Goal: Contribute content: Contribute content

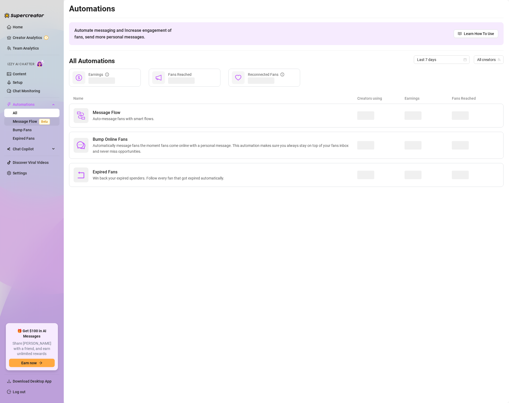
click at [21, 121] on link "Message Flow Beta" at bounding box center [32, 121] width 39 height 4
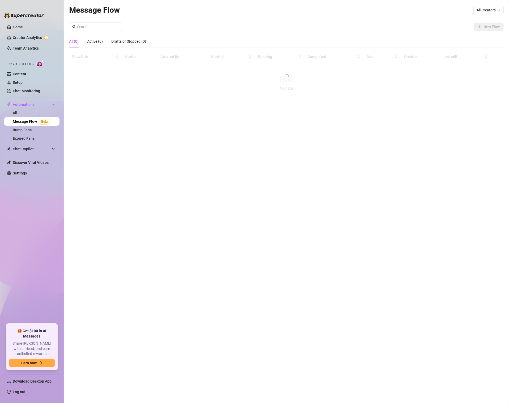
click at [20, 124] on link "Message Flow Beta" at bounding box center [32, 121] width 39 height 4
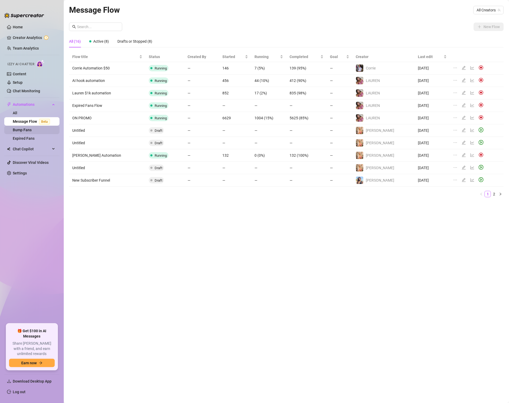
click at [21, 131] on link "Bump Fans" at bounding box center [22, 130] width 19 height 4
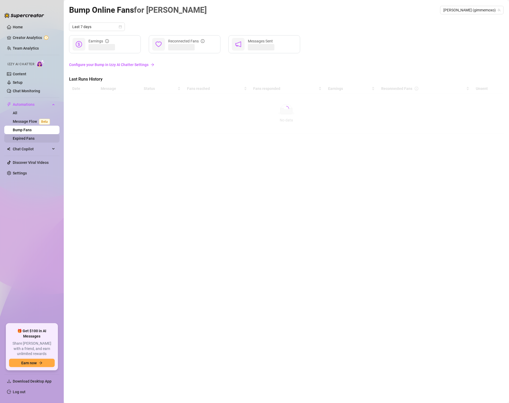
click at [22, 141] on link "Expired Fans" at bounding box center [24, 138] width 22 height 4
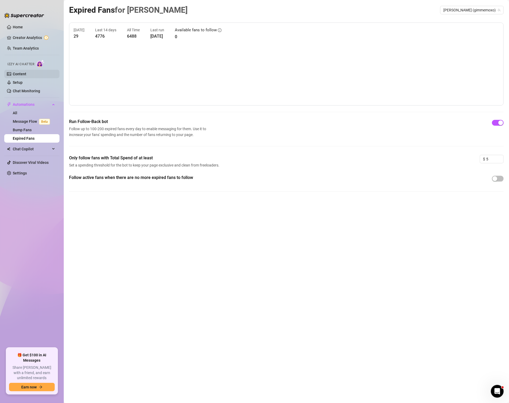
click at [19, 74] on link "Content" at bounding box center [20, 74] width 14 height 4
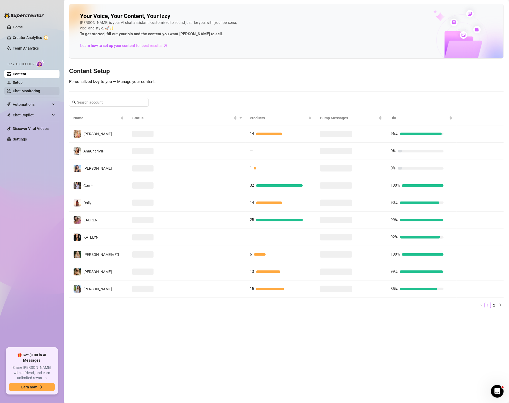
click at [20, 90] on link "Chat Monitoring" at bounding box center [26, 91] width 27 height 4
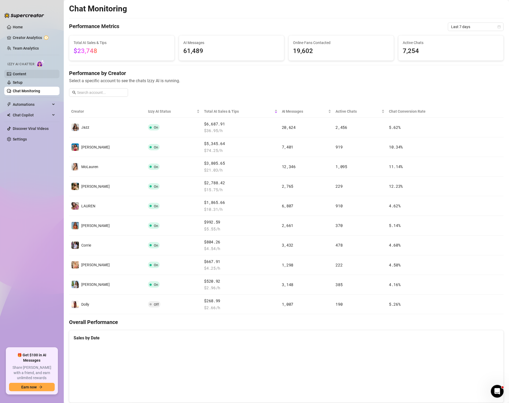
click at [23, 72] on link "Content" at bounding box center [20, 74] width 14 height 4
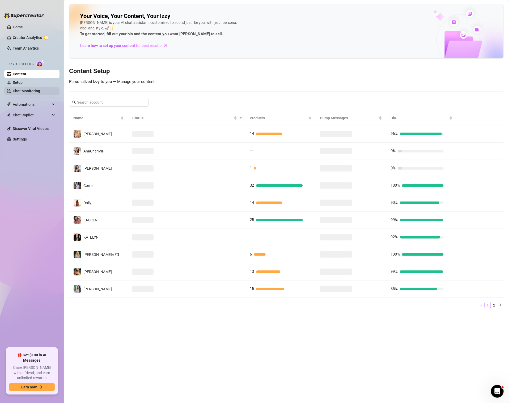
click at [25, 93] on link "Chat Monitoring" at bounding box center [26, 91] width 27 height 4
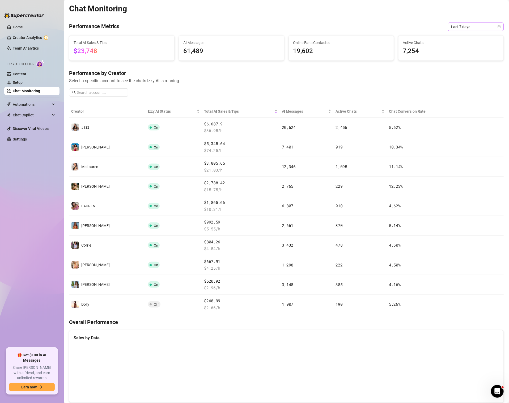
click at [461, 26] on span "Last 7 days" at bounding box center [475, 27] width 49 height 8
click at [462, 52] on div "Last 30 days" at bounding box center [475, 54] width 47 height 6
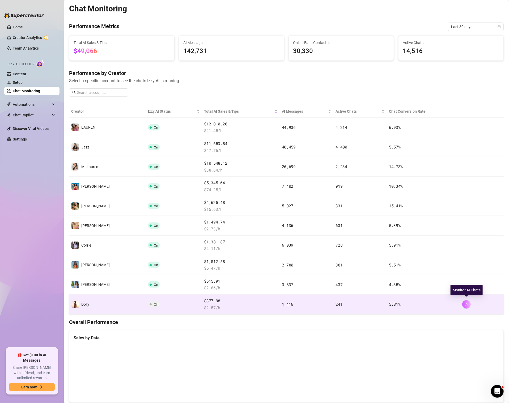
click at [467, 305] on button "button" at bounding box center [466, 304] width 8 height 8
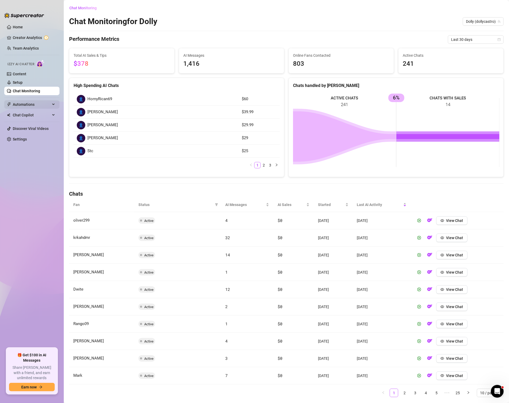
click at [20, 104] on span "Automations" at bounding box center [32, 104] width 38 height 8
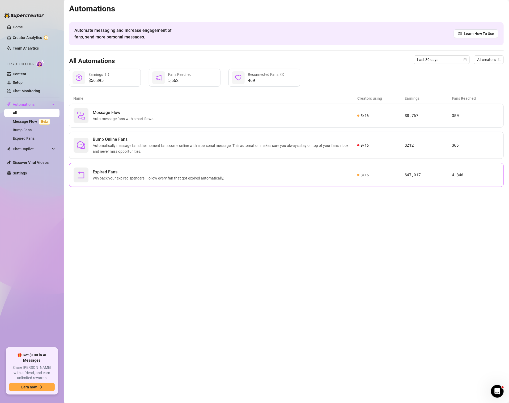
click at [411, 180] on div "Expired Fans Win back your expired spenders. Follow every fan that got expired …" at bounding box center [286, 175] width 434 height 24
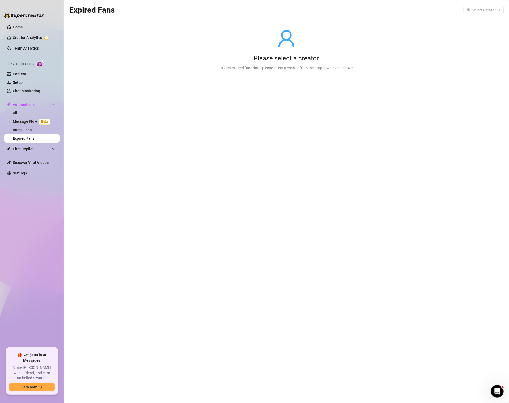
click at [493, 15] on div "Expired Fans Select Creator" at bounding box center [286, 10] width 434 height 12
click at [495, 11] on input "search" at bounding box center [480, 10] width 29 height 8
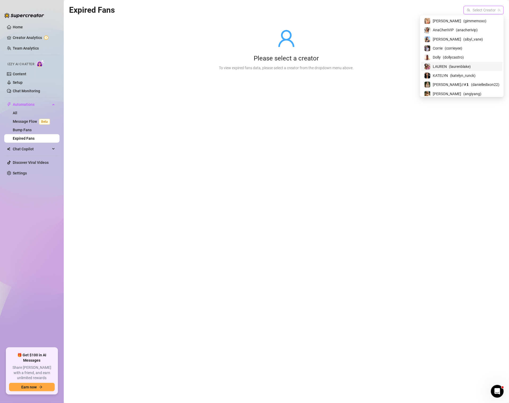
click at [459, 67] on div "️‍LAUREN ( laurenblake )" at bounding box center [461, 66] width 75 height 6
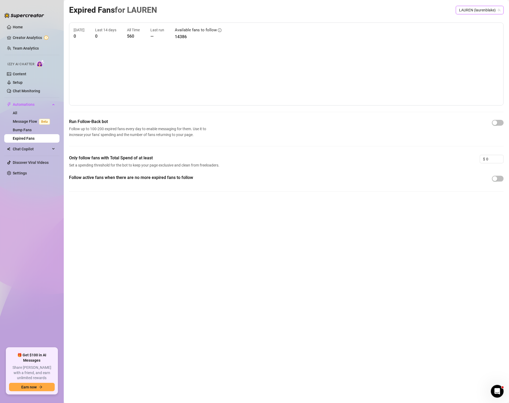
click at [504, 125] on main "Expired Fans for [PERSON_NAME] (laurenblake) ️‍LAUREN (laurenblake) [DATE] 0 La…" at bounding box center [286, 201] width 445 height 403
click at [494, 122] on div "button" at bounding box center [494, 123] width 5 height 5
click at [485, 17] on div "Expired Fans for [PERSON_NAME] (laurenblake) [DATE] 0 Last 14 days 0 All Time 5…" at bounding box center [286, 196] width 434 height 384
click at [485, 7] on span "️‍LAUREN (laurenblake)" at bounding box center [479, 10] width 41 height 8
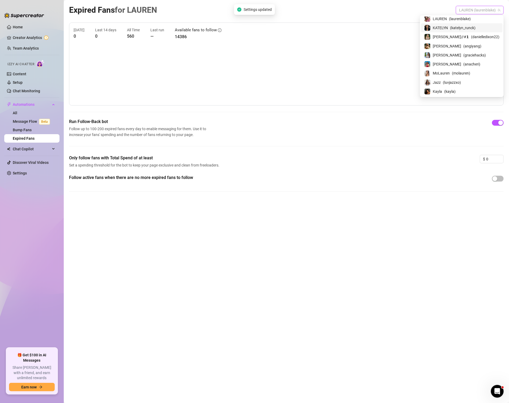
scroll to position [65, 0]
click at [452, 79] on div "[PERSON_NAME] ( [PERSON_NAME] )" at bounding box center [461, 83] width 81 height 9
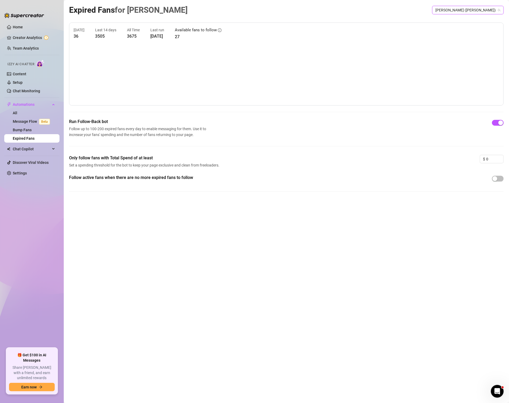
click at [484, 5] on div "Expired Fans for [PERSON_NAME] [PERSON_NAME] ([PERSON_NAME]) [PERSON_NAME] ([PE…" at bounding box center [286, 10] width 434 height 12
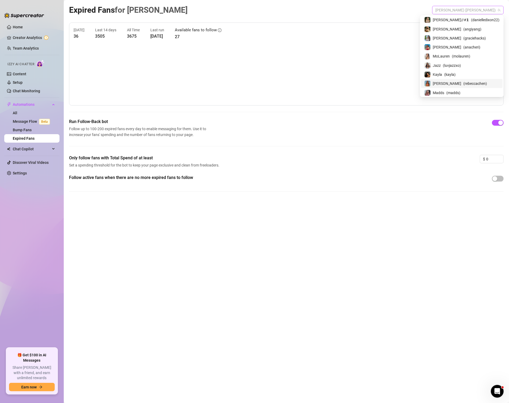
click at [483, 9] on span "[PERSON_NAME] ([PERSON_NAME])" at bounding box center [467, 10] width 65 height 8
click at [460, 90] on span "( madds )" at bounding box center [453, 93] width 14 height 6
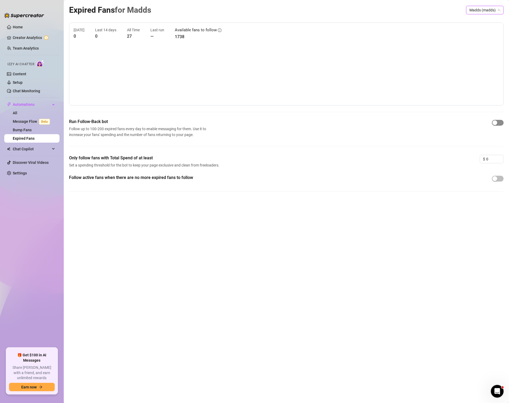
click at [498, 123] on span "button" at bounding box center [498, 123] width 12 height 6
click at [490, 14] on div "Expired Fans for Madds Madds (madds)" at bounding box center [286, 10] width 434 height 12
click at [487, 9] on span "Madds (madds)" at bounding box center [484, 10] width 31 height 8
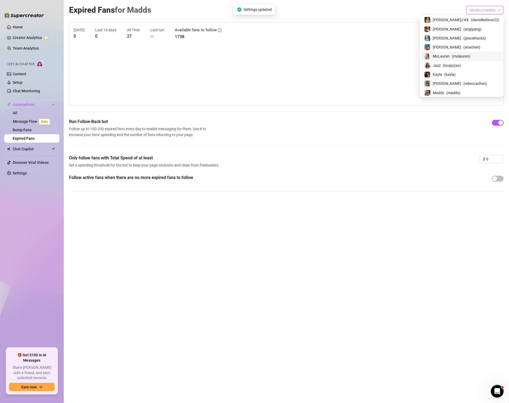
click at [462, 55] on div "MoLauren ( molauren )" at bounding box center [461, 56] width 75 height 6
click at [494, 12] on span "MoLauren (molauren)" at bounding box center [479, 10] width 41 height 8
click at [479, 32] on div "[PERSON_NAME] ( angiyang )" at bounding box center [461, 28] width 81 height 9
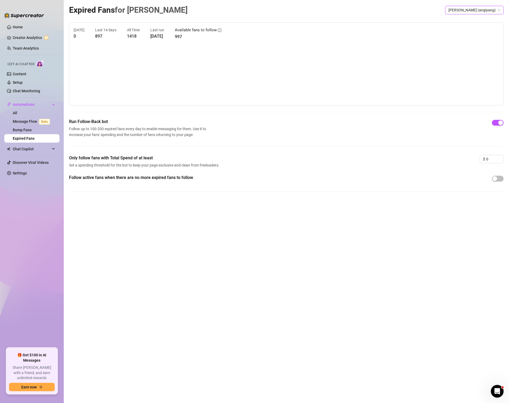
click at [491, 11] on span "[PERSON_NAME] (angiyang)" at bounding box center [474, 10] width 52 height 8
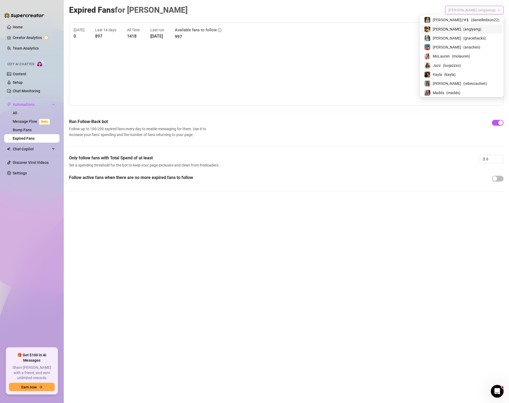
drag, startPoint x: 491, startPoint y: 11, endPoint x: 508, endPoint y: 107, distance: 98.0
click at [491, 53] on div "Expired Fans for [PERSON_NAME] (angiyang) [DATE] 0 Last 14 days 897 All Time 14…" at bounding box center [286, 196] width 434 height 384
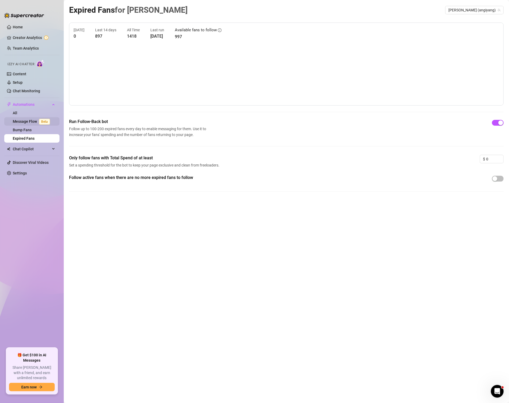
click at [24, 123] on link "Message Flow Beta" at bounding box center [32, 121] width 39 height 4
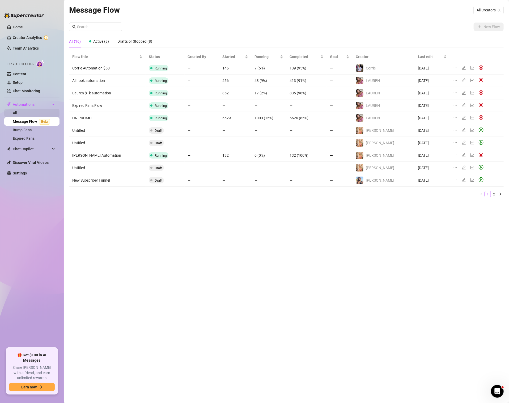
click at [16, 113] on link "All" at bounding box center [15, 113] width 5 height 4
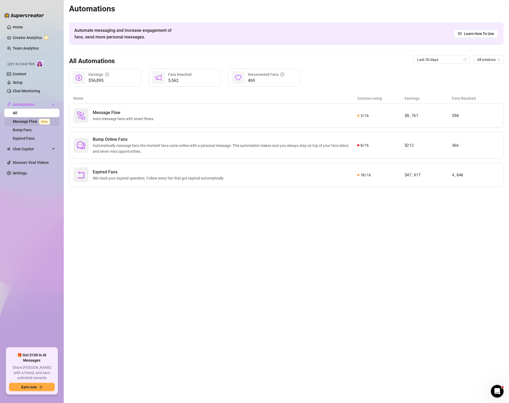
click at [17, 124] on link "Message Flow Beta" at bounding box center [32, 121] width 39 height 4
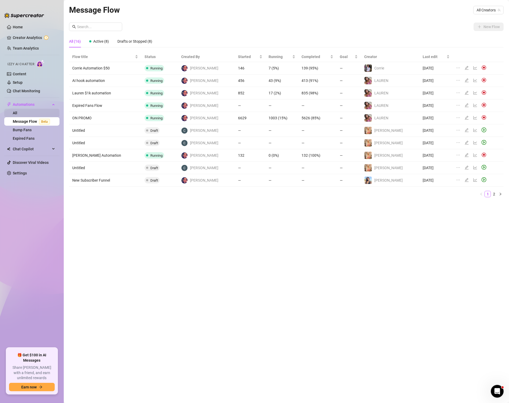
click at [15, 114] on link "All" at bounding box center [15, 113] width 5 height 4
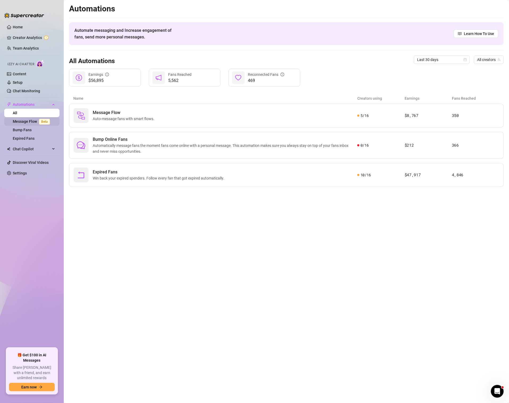
click at [23, 120] on link "Message Flow Beta" at bounding box center [32, 121] width 39 height 4
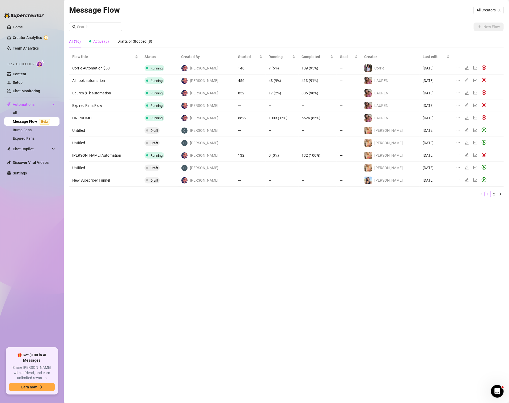
click at [103, 38] on div "Active (8)" at bounding box center [99, 41] width 20 height 12
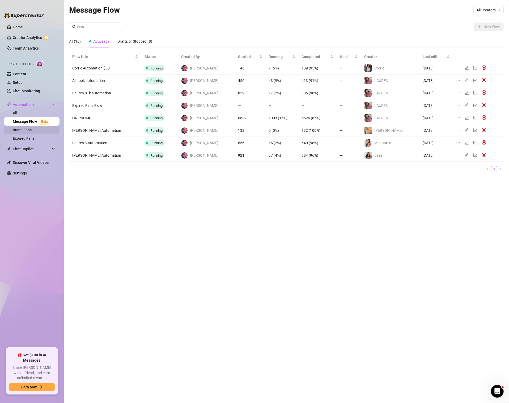
click at [32, 132] on link "Bump Fans" at bounding box center [22, 130] width 19 height 4
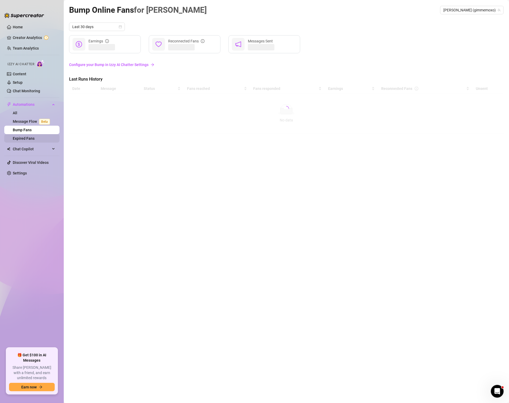
click at [28, 139] on link "Expired Fans" at bounding box center [24, 138] width 22 height 4
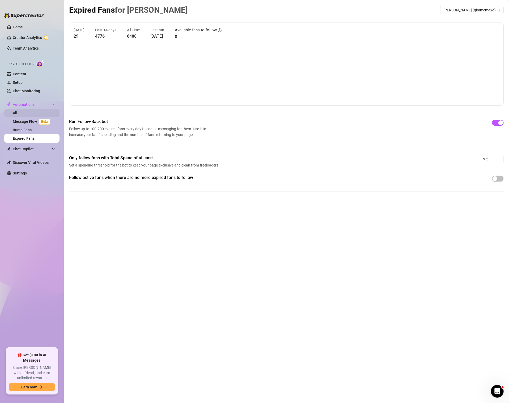
click at [17, 115] on link "All" at bounding box center [15, 113] width 5 height 4
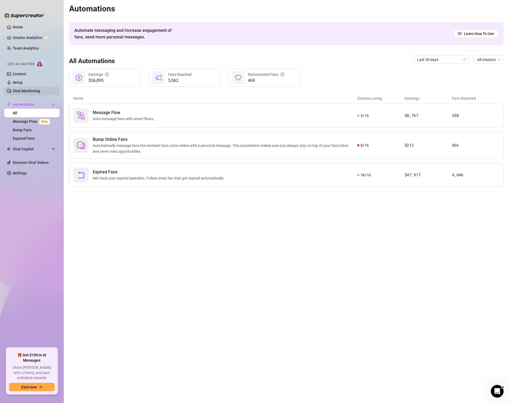
click at [24, 90] on link "Chat Monitoring" at bounding box center [26, 91] width 27 height 4
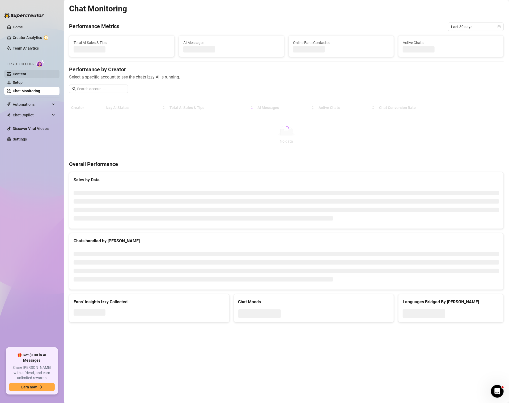
click at [21, 76] on link "Content" at bounding box center [20, 74] width 14 height 4
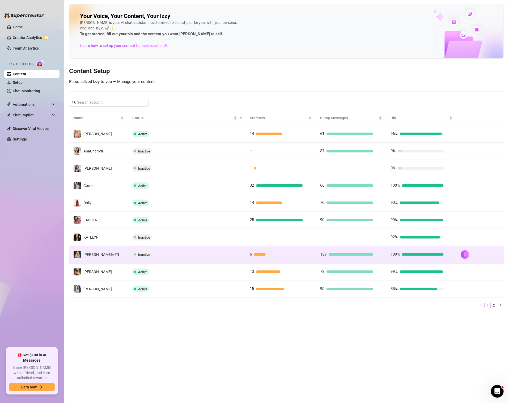
click at [263, 249] on td "6" at bounding box center [280, 254] width 70 height 17
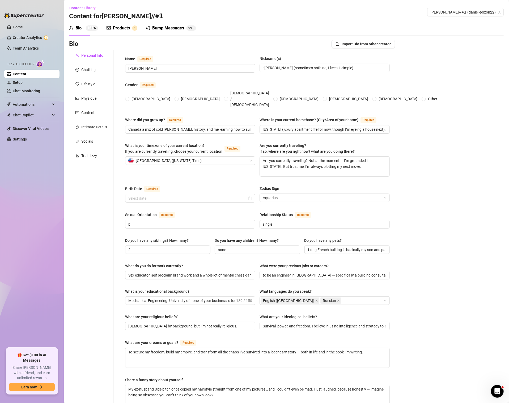
radio input "true"
type input "[DATE]"
click at [93, 74] on div "Chatting" at bounding box center [91, 70] width 44 height 10
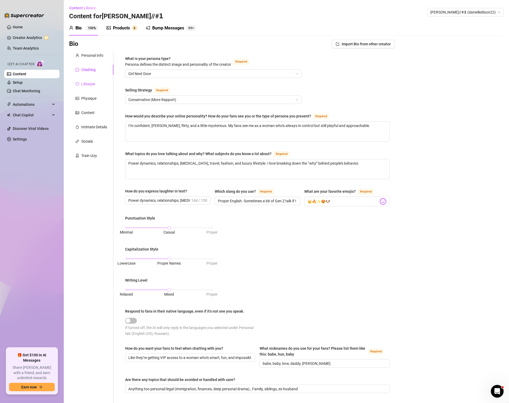
click at [94, 84] on div "Lifestyle" at bounding box center [88, 84] width 14 height 6
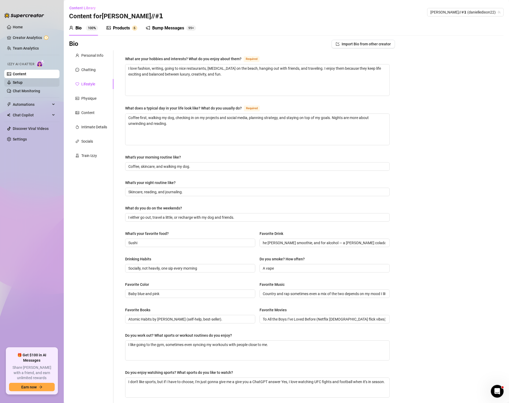
click at [23, 80] on link "Setup" at bounding box center [18, 82] width 10 height 4
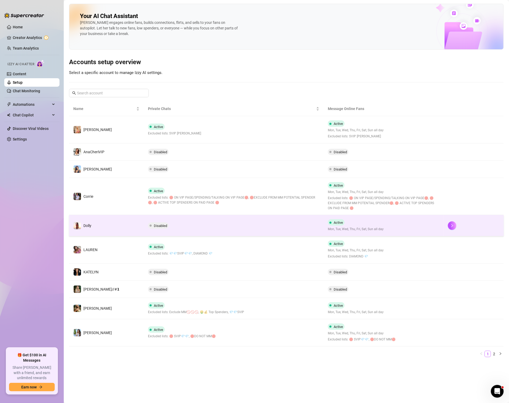
click at [412, 226] on td "Active Mon, Tue, Wed, Thu, Fri, Sat, Sun all day" at bounding box center [383, 225] width 120 height 21
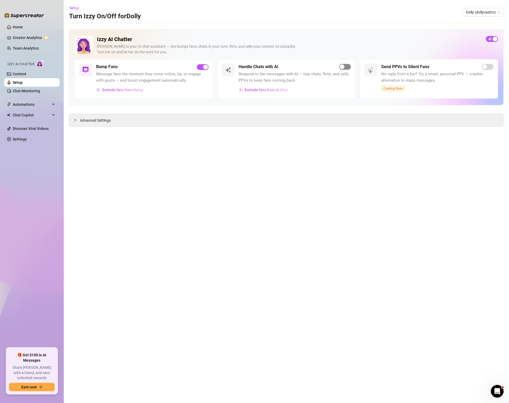
click at [342, 68] on div "button" at bounding box center [341, 66] width 5 height 5
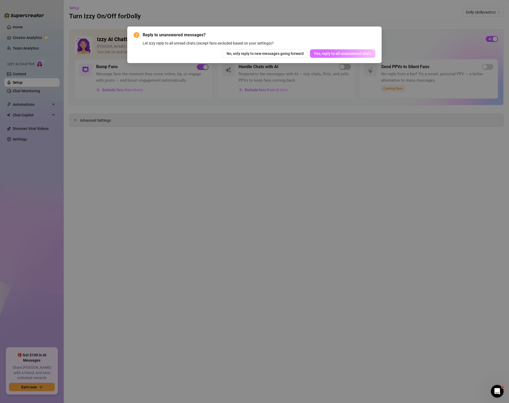
click at [332, 52] on span "Yes, reply to all unanswered chats" at bounding box center [342, 53] width 57 height 4
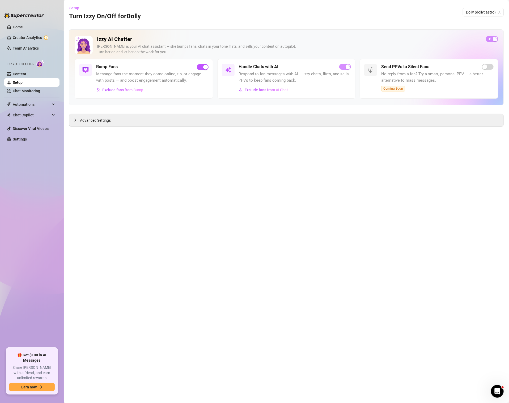
click at [23, 81] on link "Setup" at bounding box center [18, 82] width 10 height 4
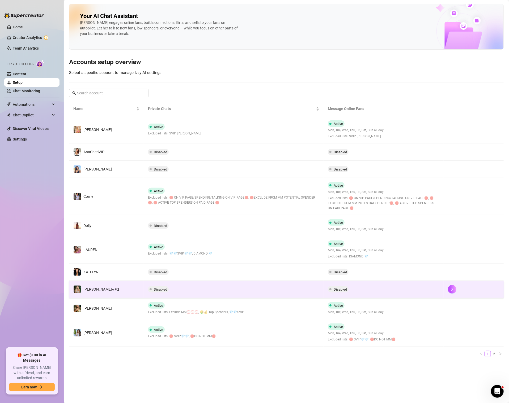
click at [177, 292] on td "Disabled" at bounding box center [234, 289] width 180 height 17
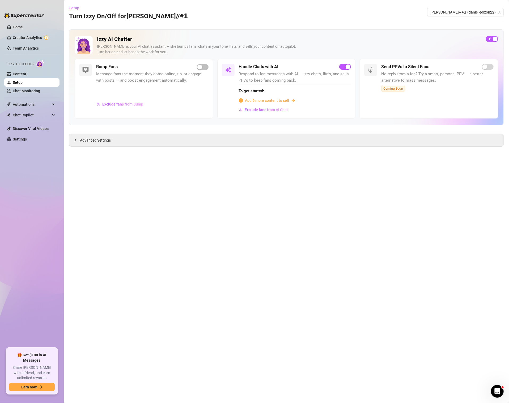
click at [261, 100] on span "Add 6 more content to sell" at bounding box center [267, 101] width 44 height 6
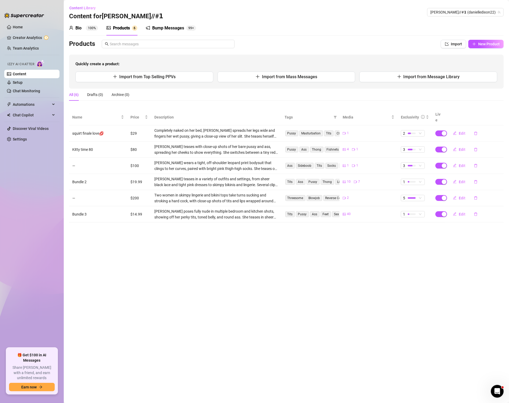
click at [117, 28] on div "Products" at bounding box center [121, 28] width 17 height 6
click at [124, 29] on div "Products" at bounding box center [121, 28] width 17 height 6
click at [272, 77] on span "Import from Mass Messages" at bounding box center [289, 76] width 55 height 5
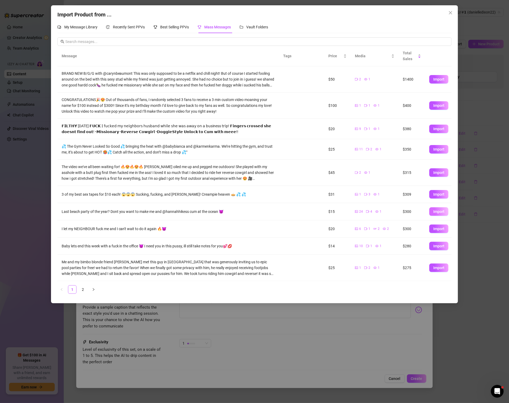
click at [436, 211] on span "Import" at bounding box center [438, 212] width 11 height 4
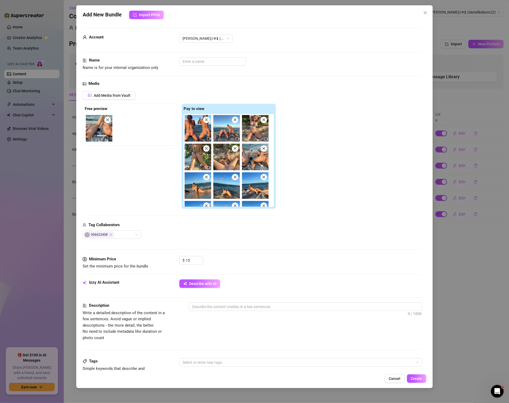
click at [432, 10] on div "Add New Bundle Import PPVs Account [PERSON_NAME]//#𝟭 (@danielledixon22) Name Na…" at bounding box center [254, 196] width 356 height 383
click at [427, 12] on icon "close" at bounding box center [425, 13] width 4 height 4
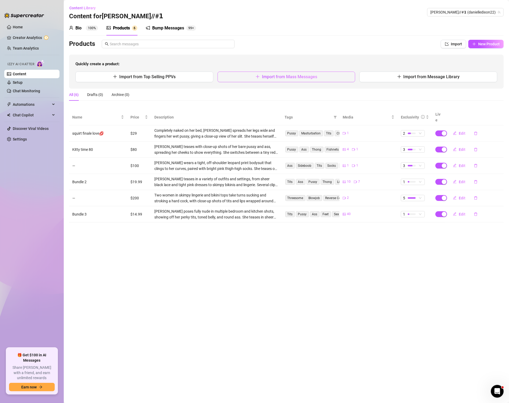
click at [263, 78] on span "Import from Mass Messages" at bounding box center [289, 76] width 55 height 5
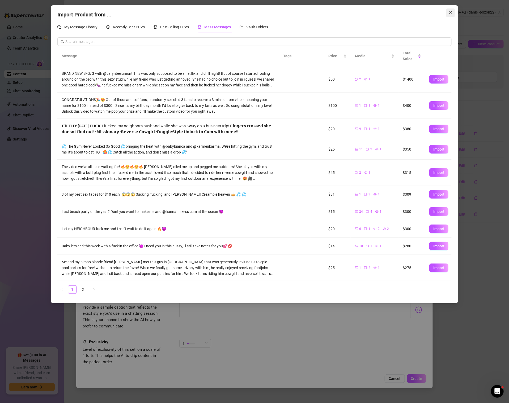
click at [452, 14] on icon "close" at bounding box center [450, 13] width 4 height 4
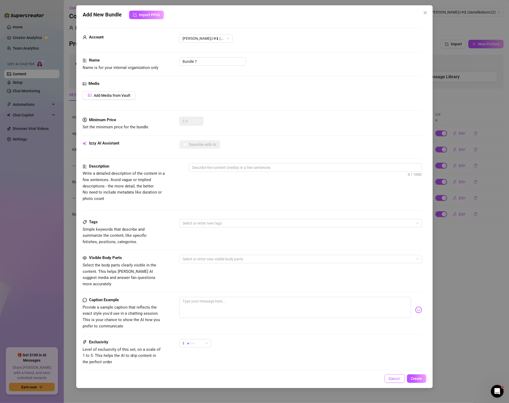
click at [390, 381] on button "Cancel" at bounding box center [394, 379] width 20 height 8
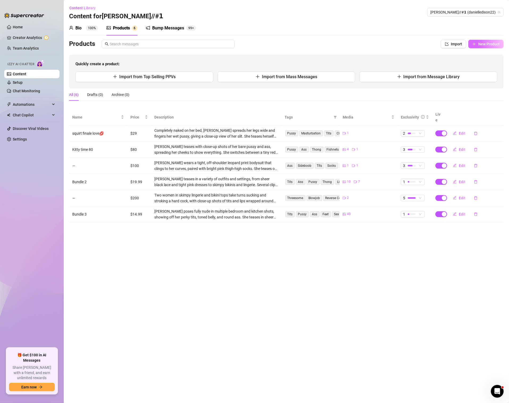
click at [480, 44] on span "New Product" at bounding box center [488, 44] width 21 height 4
type textarea "Type your message here..."
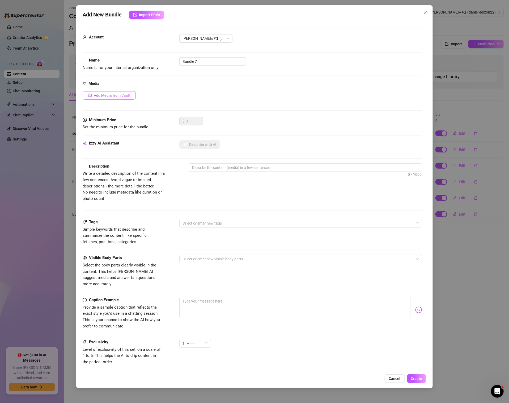
click at [102, 99] on button "Add Media from Vault" at bounding box center [109, 95] width 53 height 8
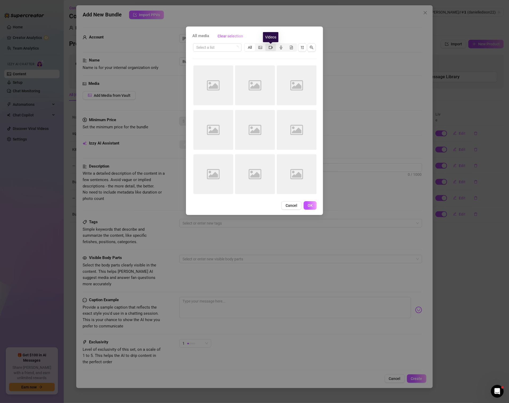
click at [271, 49] on icon "video-camera" at bounding box center [271, 47] width 4 height 3
click at [266, 45] on input "segmented control" at bounding box center [266, 45] width 0 height 0
click at [293, 46] on div "segmented control" at bounding box center [291, 47] width 10 height 7
click at [287, 45] on input "segmented control" at bounding box center [287, 45] width 0 height 0
click at [299, 47] on button "button" at bounding box center [302, 47] width 8 height 8
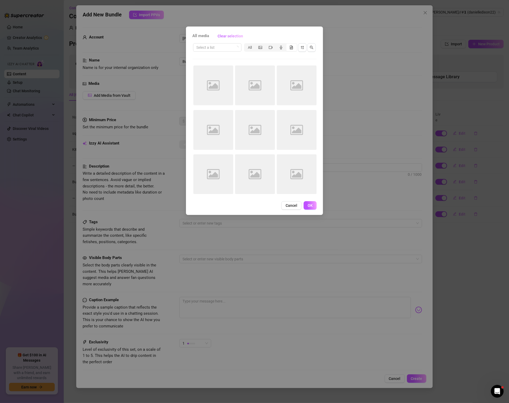
click at [299, 70] on div "Image placeholder" at bounding box center [297, 86] width 40 height 40
click at [271, 49] on icon "video-camera" at bounding box center [271, 47] width 4 height 3
click at [266, 45] on input "segmented control" at bounding box center [266, 45] width 0 height 0
click at [270, 45] on div "segmented control" at bounding box center [270, 47] width 10 height 7
click at [266, 45] on input "segmented control" at bounding box center [266, 45] width 0 height 0
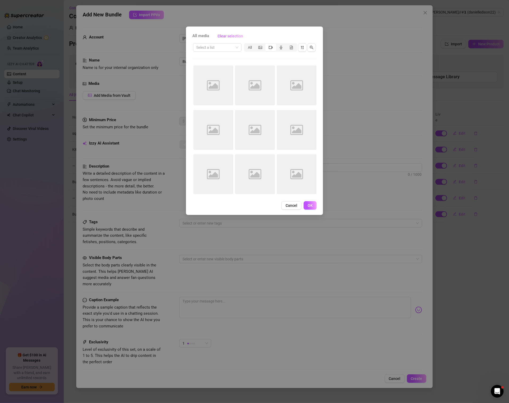
click at [270, 44] on div "segmented control" at bounding box center [270, 47] width 10 height 7
click at [266, 45] on input "segmented control" at bounding box center [266, 45] width 0 height 0
click at [270, 44] on div "All" at bounding box center [270, 47] width 53 height 8
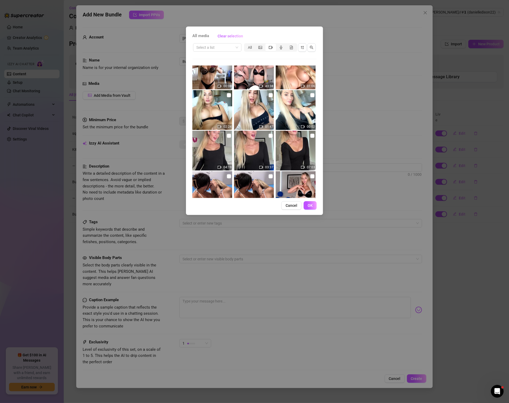
scroll to position [200, 0]
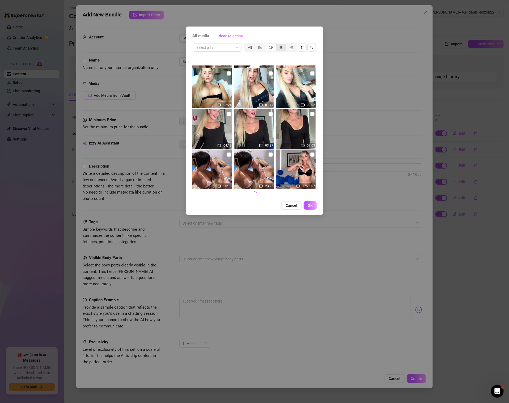
click at [282, 44] on div "segmented control" at bounding box center [281, 47] width 10 height 7
click at [277, 45] on input "segmented control" at bounding box center [277, 45] width 0 height 0
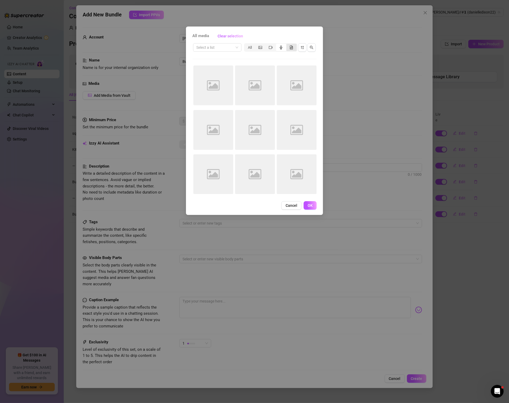
click at [291, 49] on span "segmented control" at bounding box center [291, 47] width 4 height 4
click at [287, 45] on input "segmented control" at bounding box center [287, 45] width 0 height 0
click at [302, 49] on span "button" at bounding box center [302, 47] width 4 height 4
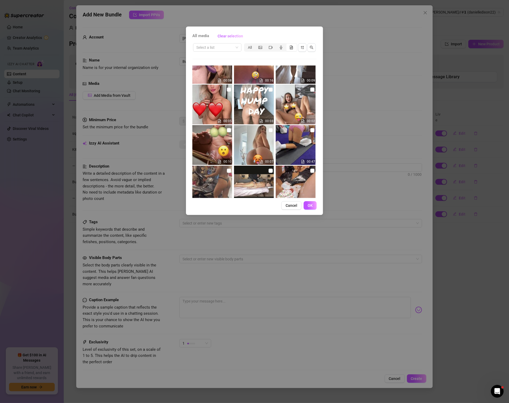
scroll to position [1743, 0]
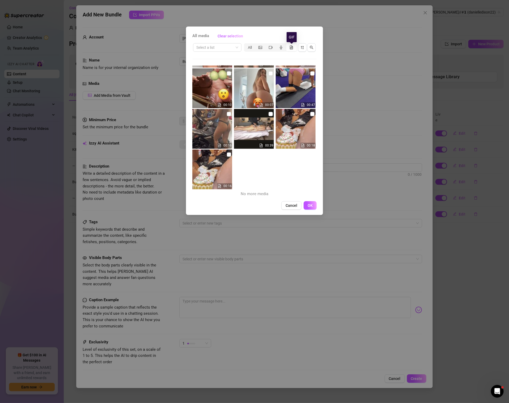
drag, startPoint x: 293, startPoint y: 46, endPoint x: 260, endPoint y: 52, distance: 32.6
click at [260, 52] on div "Select a list All" at bounding box center [254, 47] width 124 height 10
click at [260, 46] on icon "picture" at bounding box center [260, 48] width 4 height 4
click at [256, 45] on input "segmented control" at bounding box center [256, 45] width 0 height 0
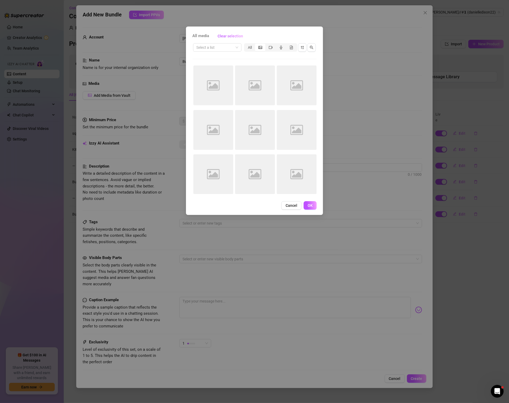
scroll to position [0, 0]
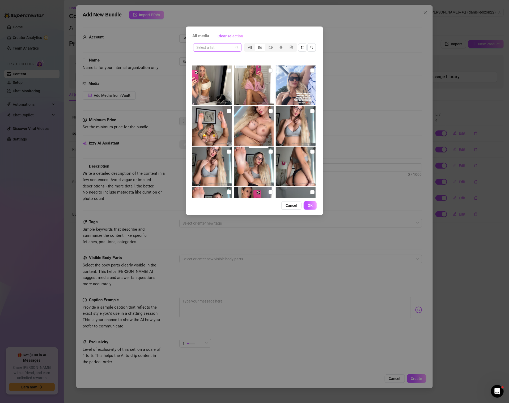
click at [236, 44] on span at bounding box center [217, 48] width 42 height 8
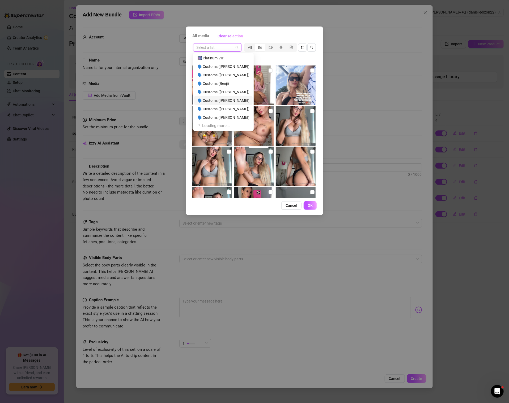
click at [255, 202] on div "Cancel OK" at bounding box center [254, 205] width 124 height 8
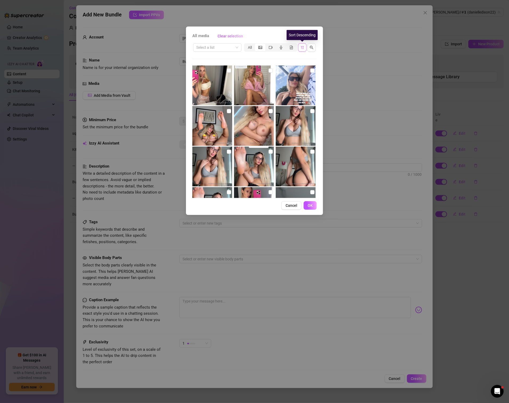
click at [303, 45] on span "button" at bounding box center [302, 47] width 4 height 4
click at [302, 49] on icon "sort-descending" at bounding box center [302, 48] width 4 height 4
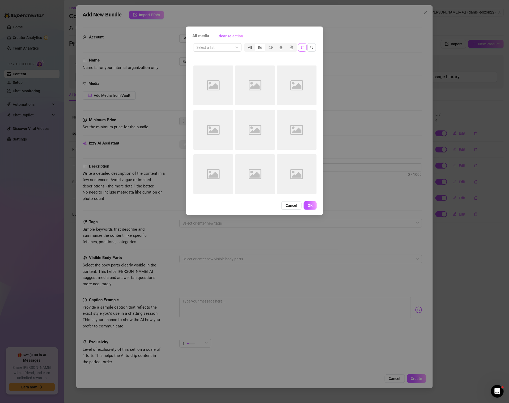
click at [249, 106] on div "Image placeholder" at bounding box center [254, 88] width 41 height 44
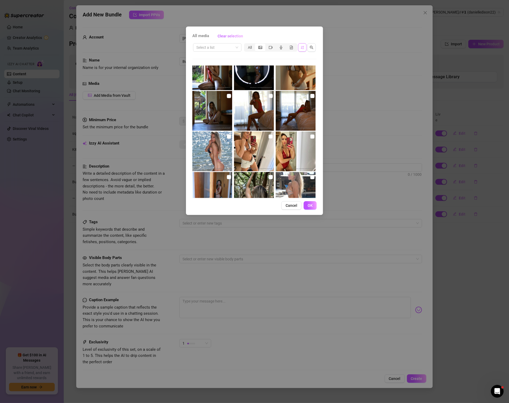
scroll to position [548, 0]
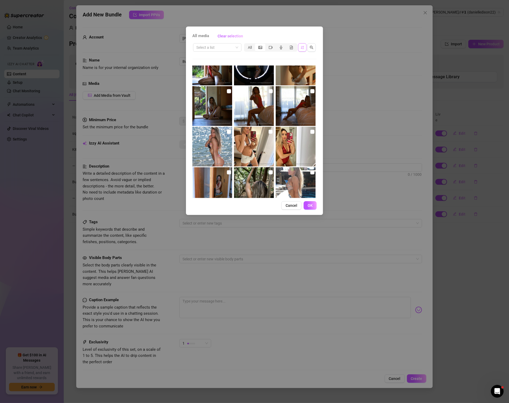
click at [256, 166] on img at bounding box center [254, 147] width 40 height 40
checkbox input "true"
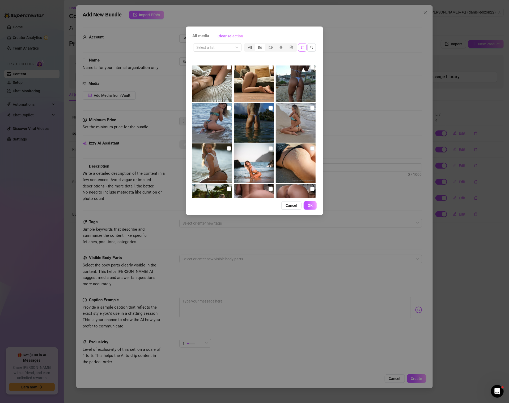
scroll to position [0, 0]
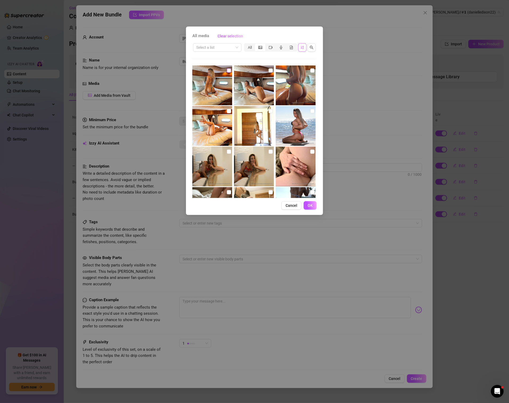
click at [227, 70] on input "checkbox" at bounding box center [229, 70] width 4 height 4
checkbox input "true"
click at [268, 72] on label at bounding box center [270, 71] width 4 height 6
click at [268, 72] on input "checkbox" at bounding box center [270, 70] width 4 height 4
checkbox input "true"
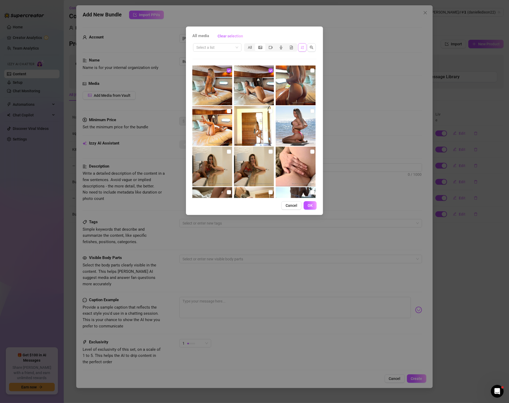
click at [314, 73] on img at bounding box center [296, 86] width 40 height 40
checkbox input "true"
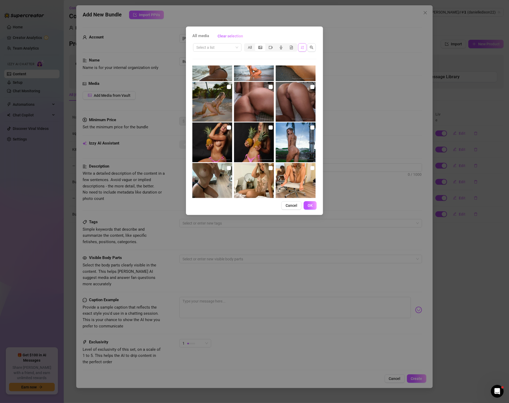
scroll to position [234, 0]
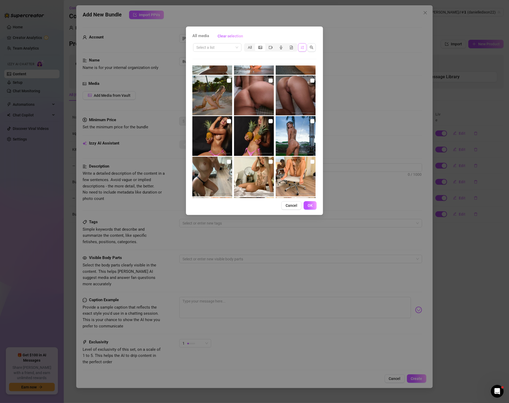
click at [226, 119] on img at bounding box center [212, 136] width 40 height 40
checkbox input "true"
click at [269, 122] on input "checkbox" at bounding box center [270, 121] width 4 height 4
checkbox input "true"
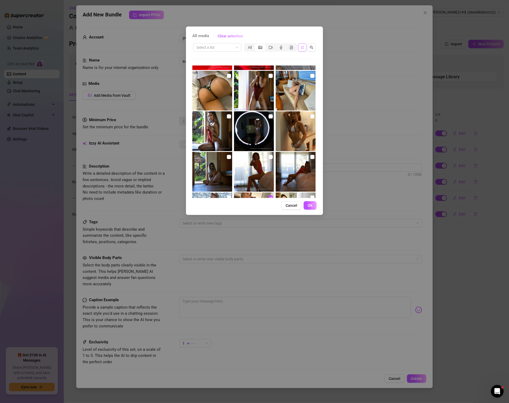
scroll to position [482, 0]
click at [268, 76] on img at bounding box center [254, 91] width 40 height 40
checkbox input "true"
click at [229, 116] on input "checkbox" at bounding box center [229, 117] width 4 height 4
checkbox input "true"
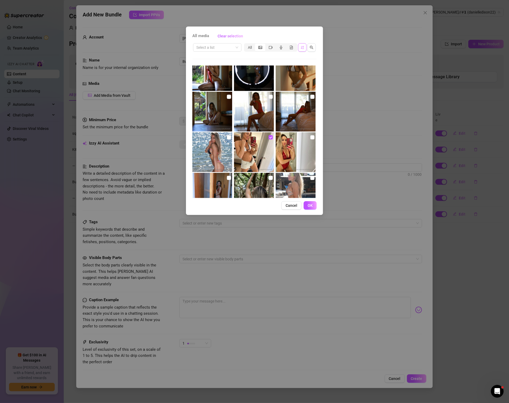
scroll to position [544, 0]
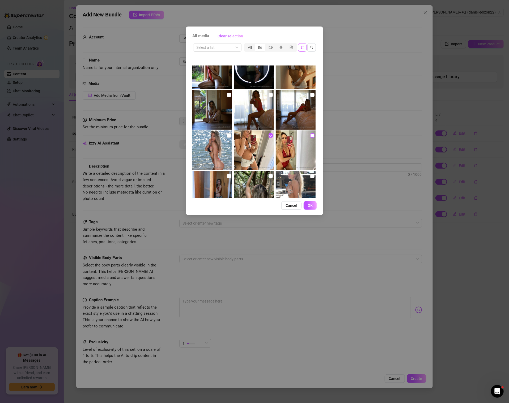
click at [312, 136] on input "checkbox" at bounding box center [312, 136] width 4 height 4
checkbox input "true"
click at [269, 134] on input "checkbox" at bounding box center [270, 136] width 4 height 4
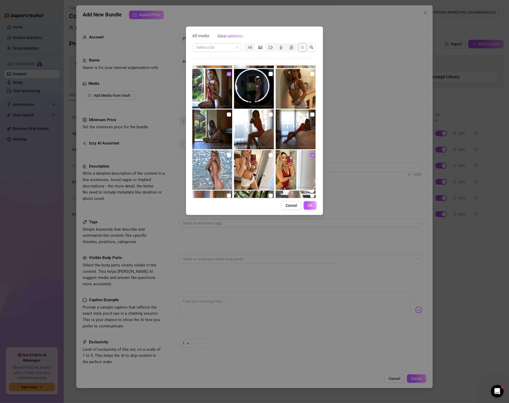
scroll to position [524, 0]
click at [271, 156] on input "checkbox" at bounding box center [270, 155] width 4 height 4
checkbox input "true"
click at [310, 73] on input "checkbox" at bounding box center [312, 74] width 4 height 4
checkbox input "true"
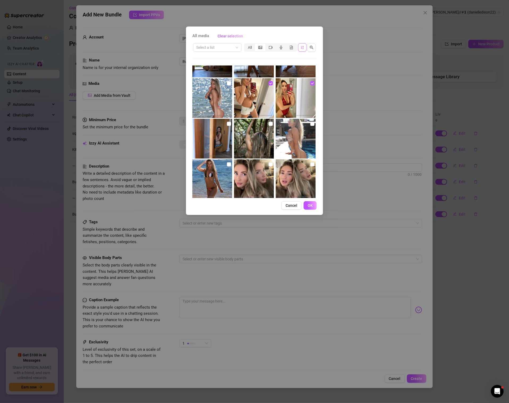
scroll to position [598, 0]
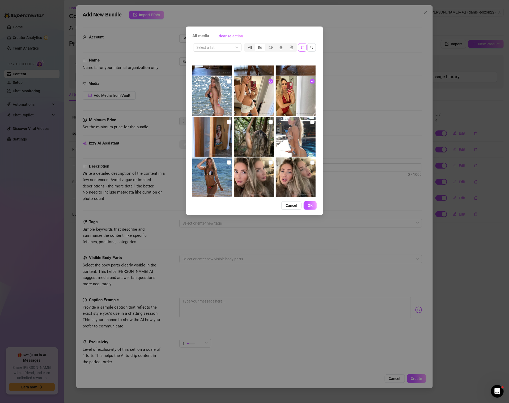
click at [230, 122] on input "checkbox" at bounding box center [229, 122] width 4 height 4
checkbox input "true"
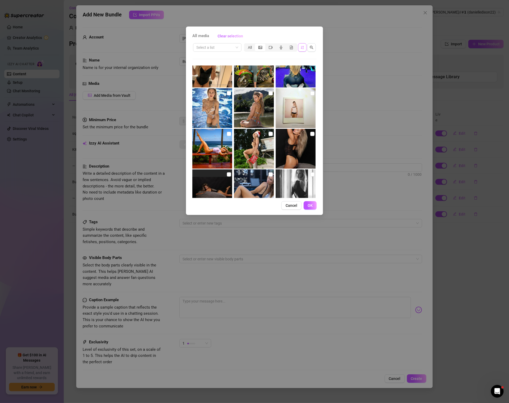
scroll to position [870, 0]
click at [311, 135] on input "checkbox" at bounding box center [312, 134] width 4 height 4
checkbox input "true"
click at [230, 176] on input "checkbox" at bounding box center [229, 175] width 4 height 4
checkbox input "true"
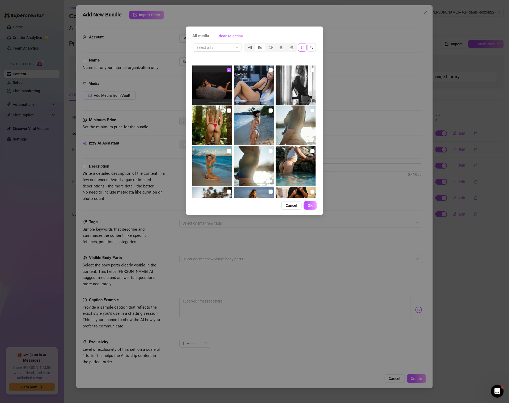
scroll to position [975, 0]
click at [310, 112] on input "checkbox" at bounding box center [312, 111] width 4 height 4
checkbox input "true"
click at [268, 153] on img at bounding box center [254, 167] width 40 height 40
checkbox input "true"
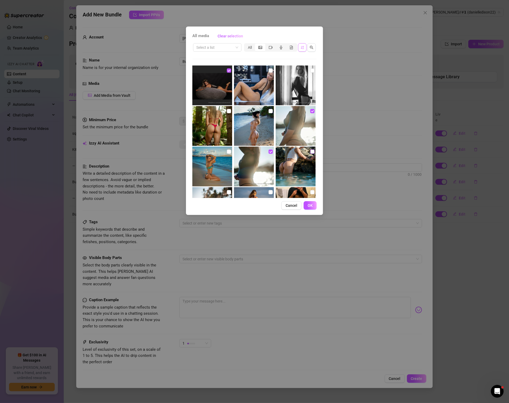
click at [313, 150] on input "checkbox" at bounding box center [312, 152] width 4 height 4
checkbox input "true"
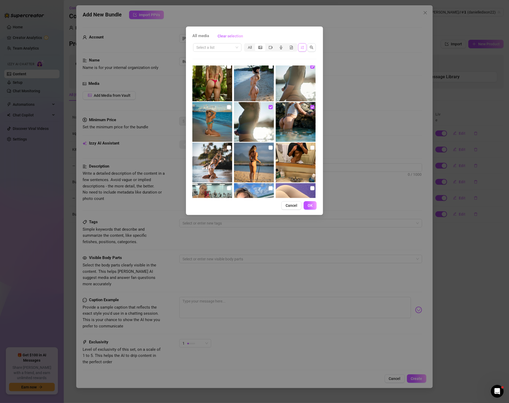
scroll to position [1023, 0]
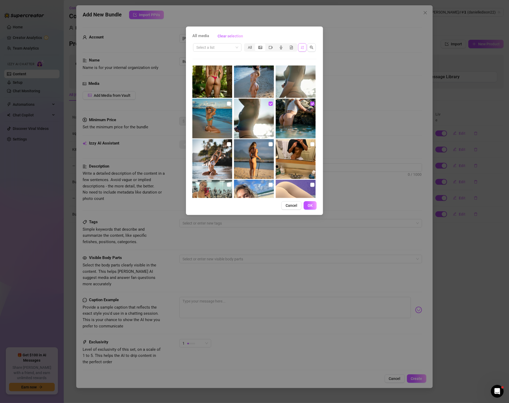
click at [231, 143] on img at bounding box center [212, 159] width 40 height 40
checkbox input "true"
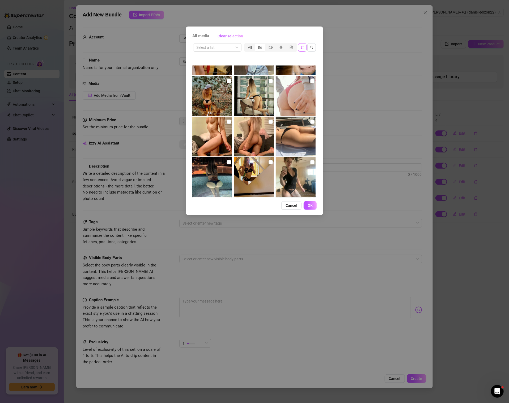
scroll to position [1207, 0]
click at [228, 163] on input "checkbox" at bounding box center [229, 163] width 4 height 4
checkbox input "true"
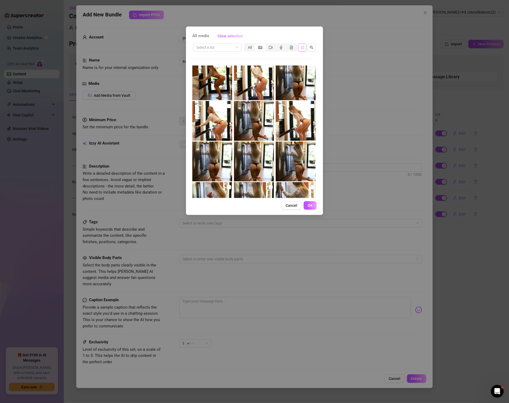
scroll to position [1713, 0]
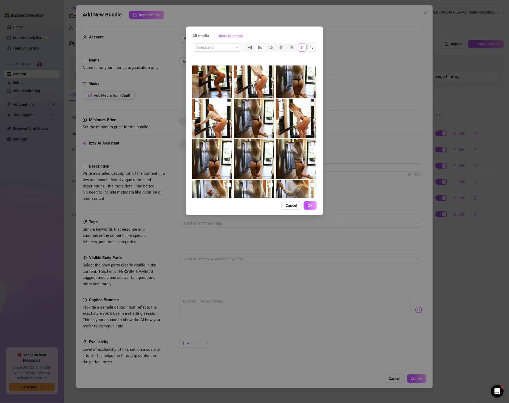
click at [313, 143] on input "checkbox" at bounding box center [312, 144] width 4 height 4
checkbox input "true"
click at [312, 102] on input "checkbox" at bounding box center [312, 104] width 4 height 4
checkbox input "true"
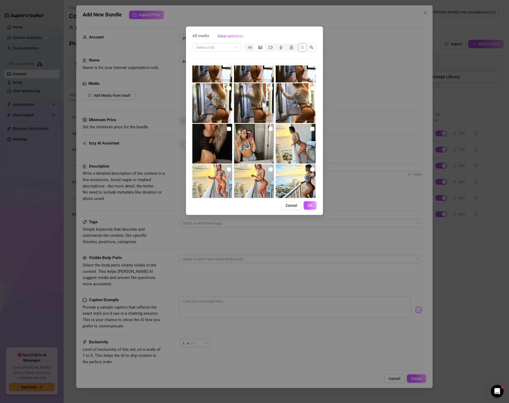
scroll to position [1811, 0]
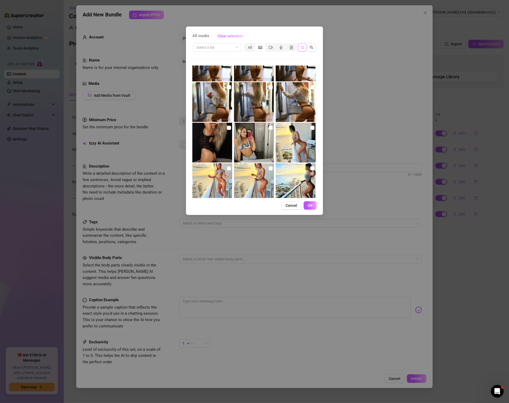
click at [231, 86] on img at bounding box center [212, 102] width 40 height 40
checkbox input "true"
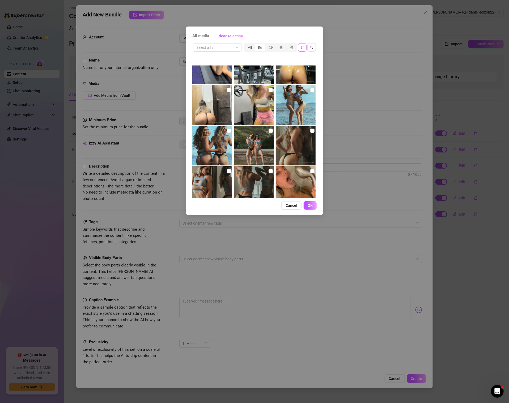
scroll to position [2175, 0]
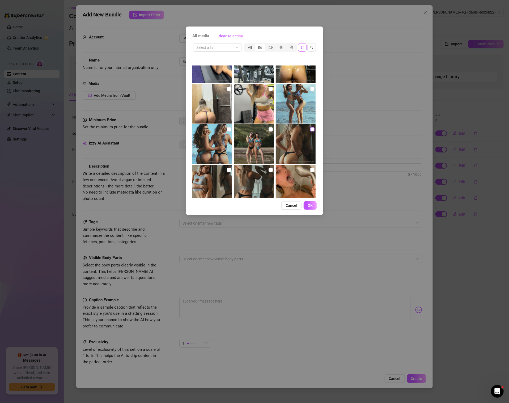
click at [311, 130] on input "checkbox" at bounding box center [312, 129] width 4 height 4
checkbox input "true"
click at [227, 168] on input "checkbox" at bounding box center [229, 170] width 4 height 4
checkbox input "true"
click at [270, 170] on input "checkbox" at bounding box center [270, 170] width 4 height 4
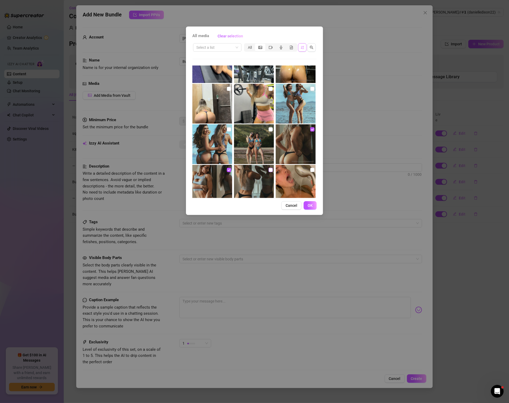
checkbox input "true"
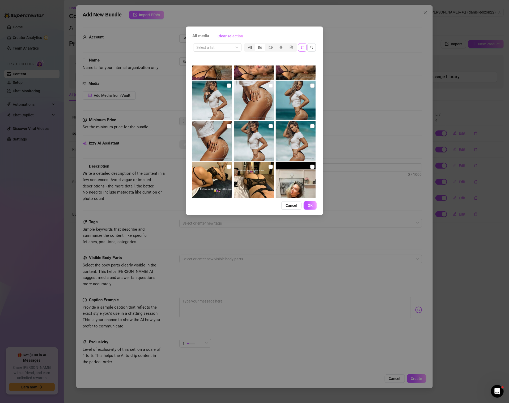
scroll to position [3152, 0]
click at [269, 88] on label at bounding box center [270, 86] width 4 height 6
click at [269, 88] on input "checkbox" at bounding box center [270, 86] width 4 height 4
checkbox input "true"
click at [270, 126] on input "checkbox" at bounding box center [270, 127] width 4 height 4
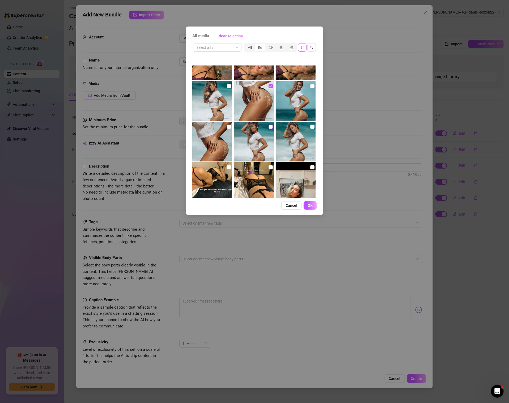
checkbox input "true"
click at [313, 127] on input "checkbox" at bounding box center [312, 127] width 4 height 4
checkbox input "true"
click at [272, 48] on icon "video-camera" at bounding box center [271, 47] width 4 height 3
click at [266, 45] on input "segmented control" at bounding box center [266, 45] width 0 height 0
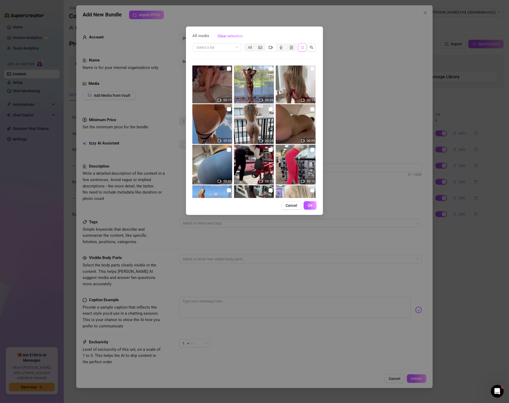
scroll to position [0, 0]
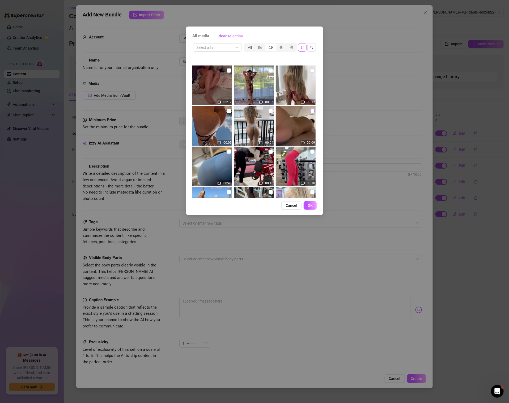
click at [311, 111] on input "checkbox" at bounding box center [312, 111] width 4 height 4
checkbox input "true"
click at [267, 113] on img at bounding box center [254, 126] width 40 height 40
checkbox input "true"
click at [230, 111] on input "checkbox" at bounding box center [229, 111] width 4 height 4
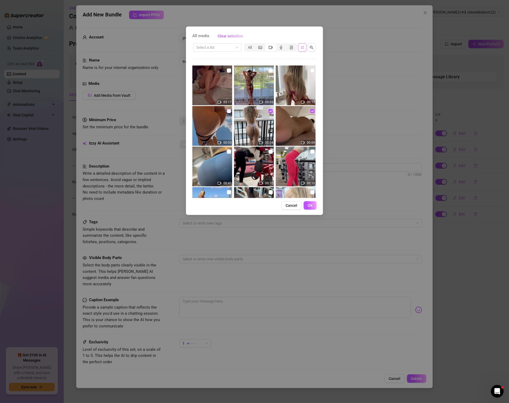
checkbox input "true"
click at [270, 72] on input "checkbox" at bounding box center [270, 70] width 4 height 4
click at [270, 73] on label at bounding box center [270, 71] width 4 height 6
click at [270, 73] on input "checkbox" at bounding box center [270, 70] width 4 height 4
click at [270, 70] on input "checkbox" at bounding box center [270, 70] width 4 height 4
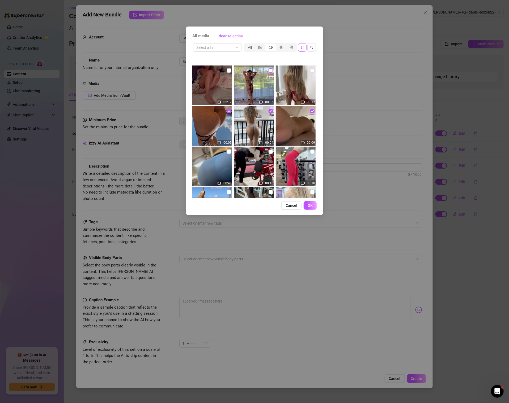
checkbox input "true"
click at [309, 204] on span "OK" at bounding box center [309, 206] width 5 height 4
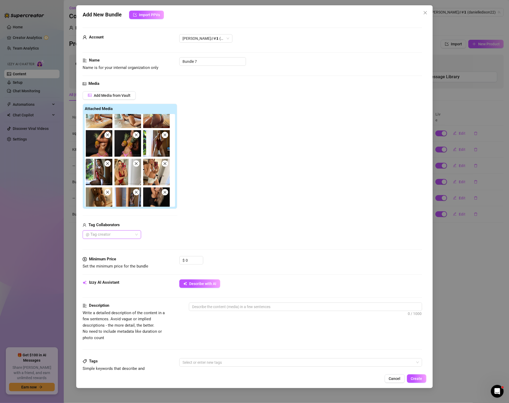
scroll to position [13, 0]
click at [107, 136] on icon "close" at bounding box center [107, 136] width 3 height 3
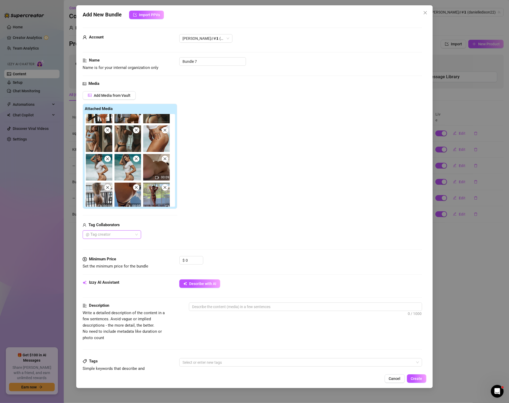
scroll to position [193, 0]
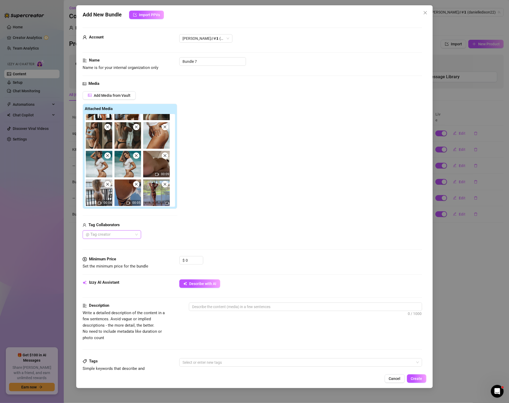
click at [181, 216] on div "Add Media from Vault Attached Media 00:09 00:04 00:05 Tag Collaborators @ Tag c…" at bounding box center [252, 165] width 339 height 148
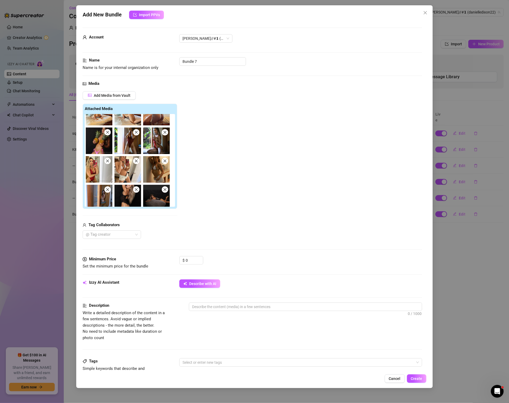
scroll to position [0, 0]
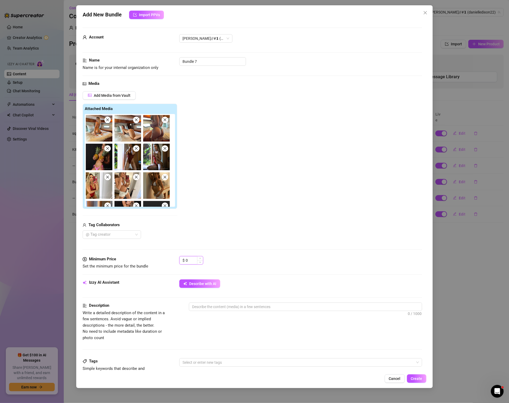
click at [188, 257] on input "0" at bounding box center [194, 261] width 17 height 8
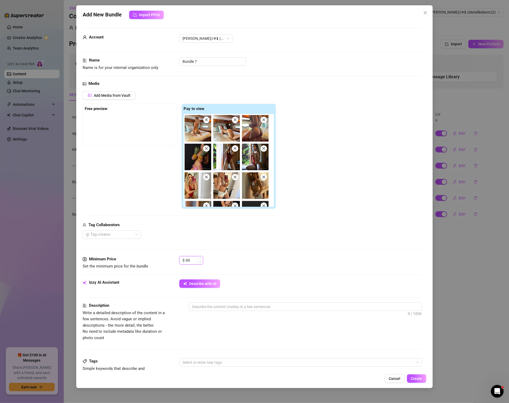
type input "0"
type input "9.99"
click at [123, 187] on div "Free preview Pay to view 00:09 00:04 00:05" at bounding box center [179, 157] width 193 height 106
click at [230, 240] on div "Media Add Media from Vault Free preview Pay to view 00:09 00:04 00:05 Tag Colla…" at bounding box center [252, 169] width 339 height 176
click at [114, 96] on span "Add Media from Vault" at bounding box center [112, 95] width 37 height 4
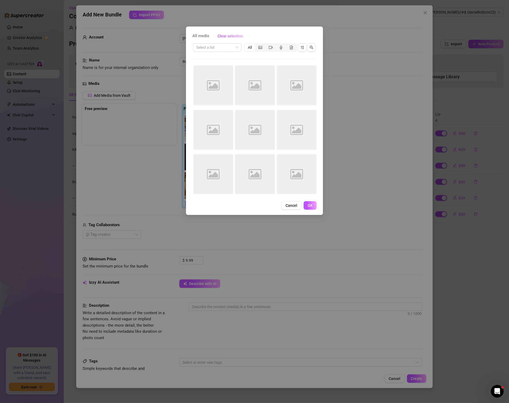
click at [200, 38] on span "All media" at bounding box center [200, 36] width 17 height 6
click at [290, 202] on button "Cancel" at bounding box center [291, 205] width 20 height 8
